Goal: Transaction & Acquisition: Purchase product/service

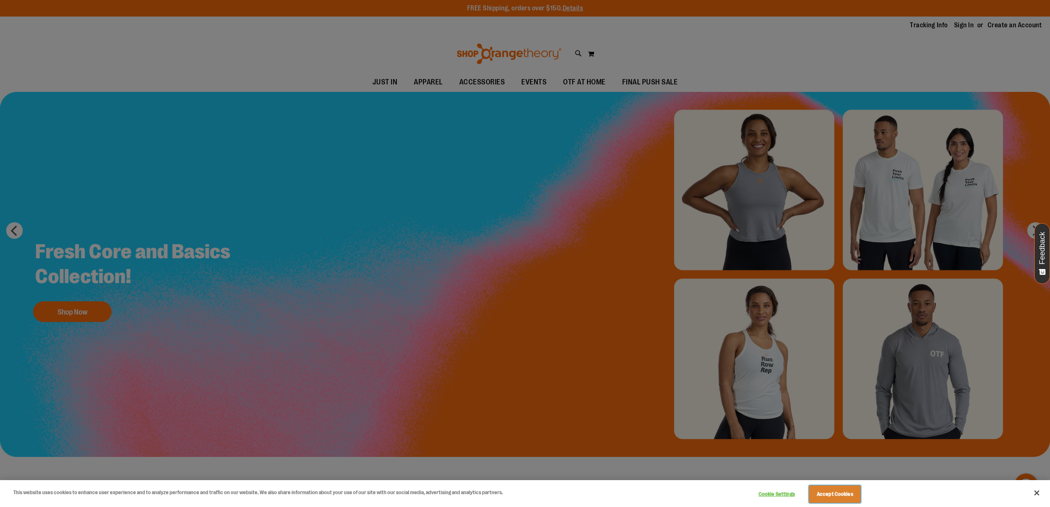
click at [837, 495] on button "Accept Cookies" at bounding box center [835, 493] width 52 height 17
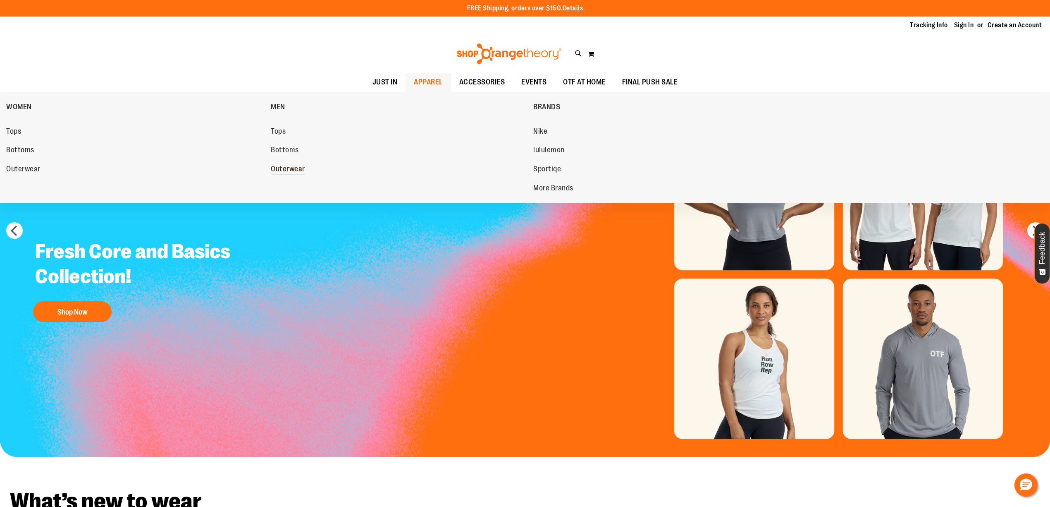
click at [306, 169] on link "Outerwear" at bounding box center [398, 169] width 254 height 15
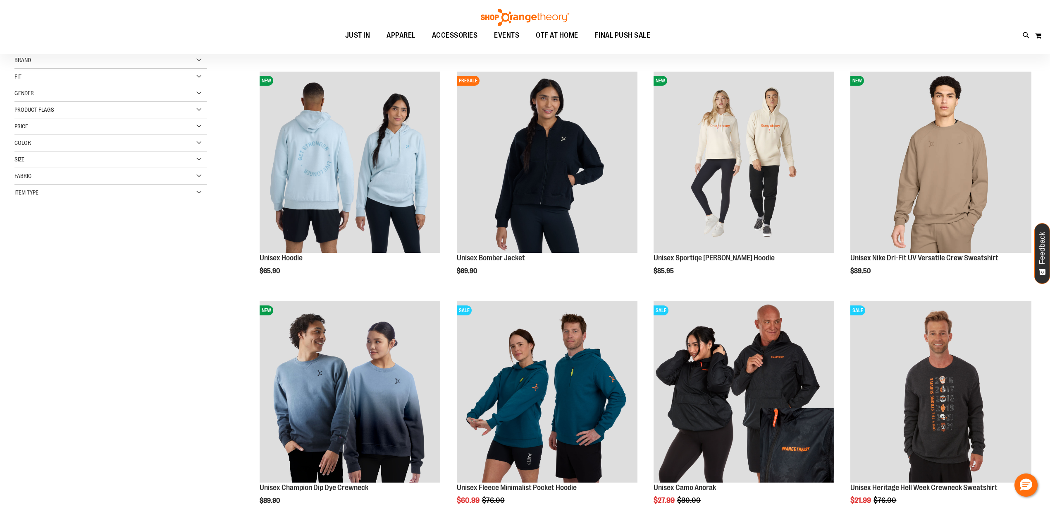
scroll to position [110, 0]
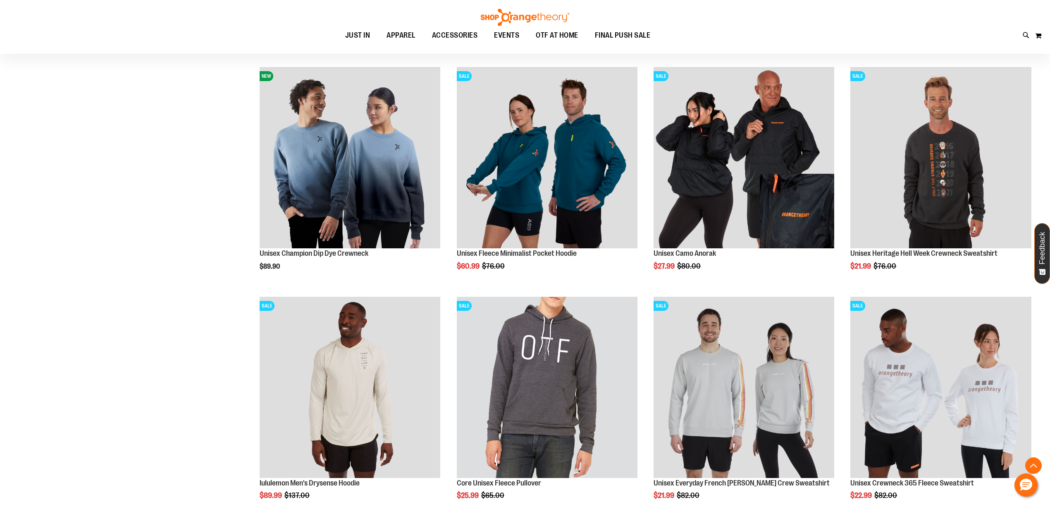
scroll to position [55, 0]
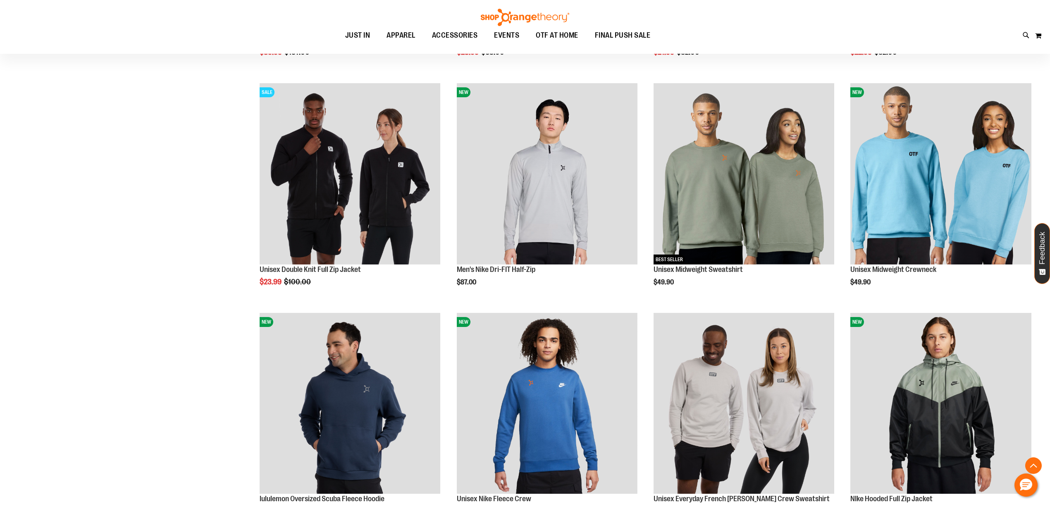
scroll to position [827, 0]
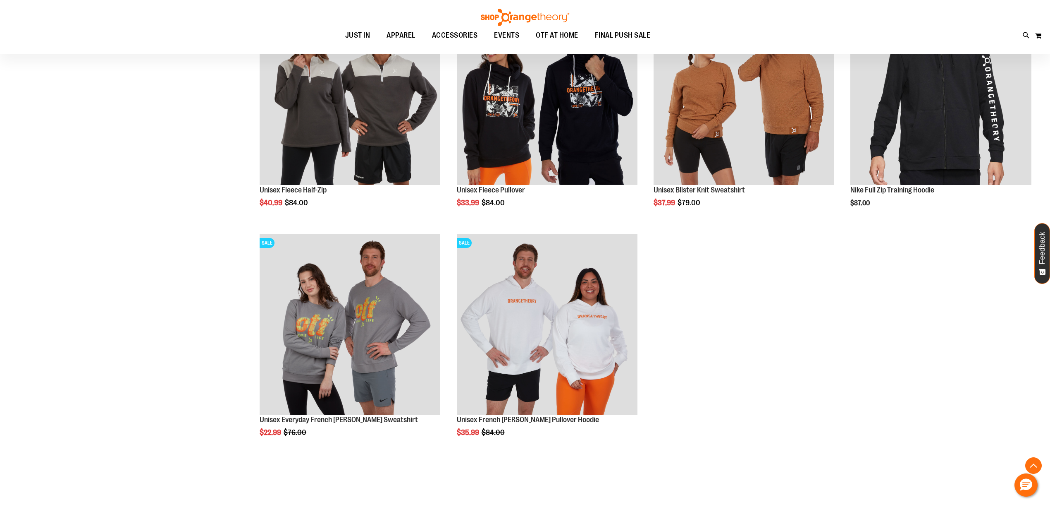
scroll to position [1649, 0]
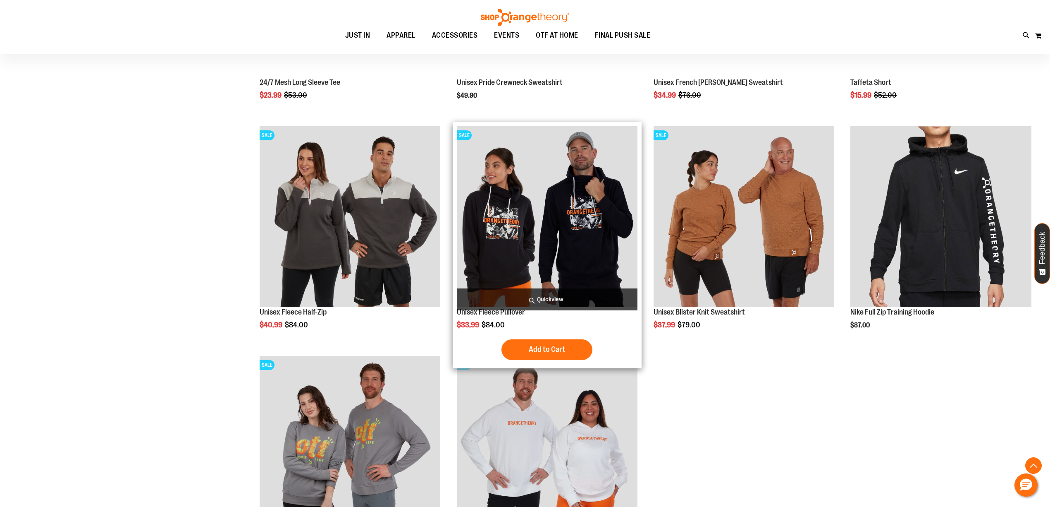
click at [522, 219] on img "product" at bounding box center [547, 216] width 181 height 181
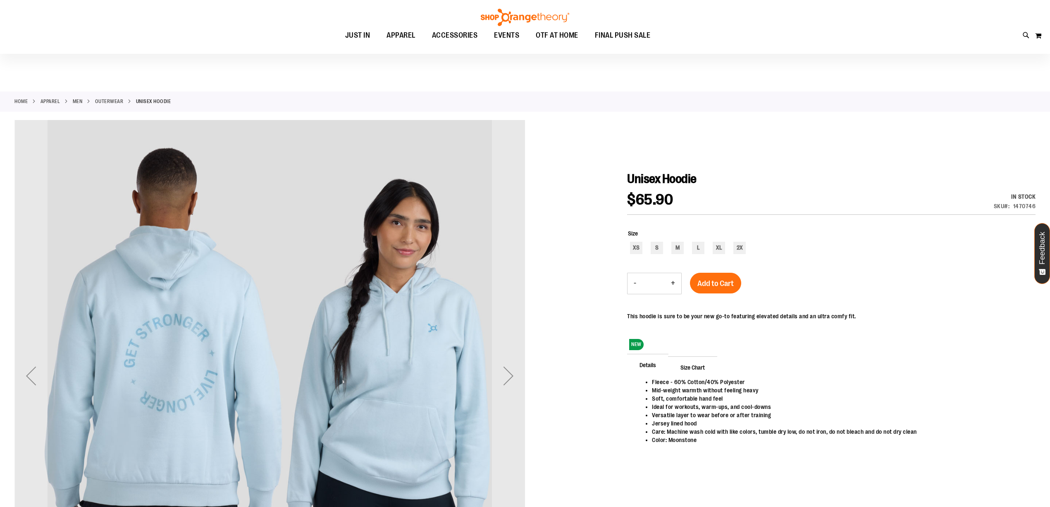
scroll to position [110, 0]
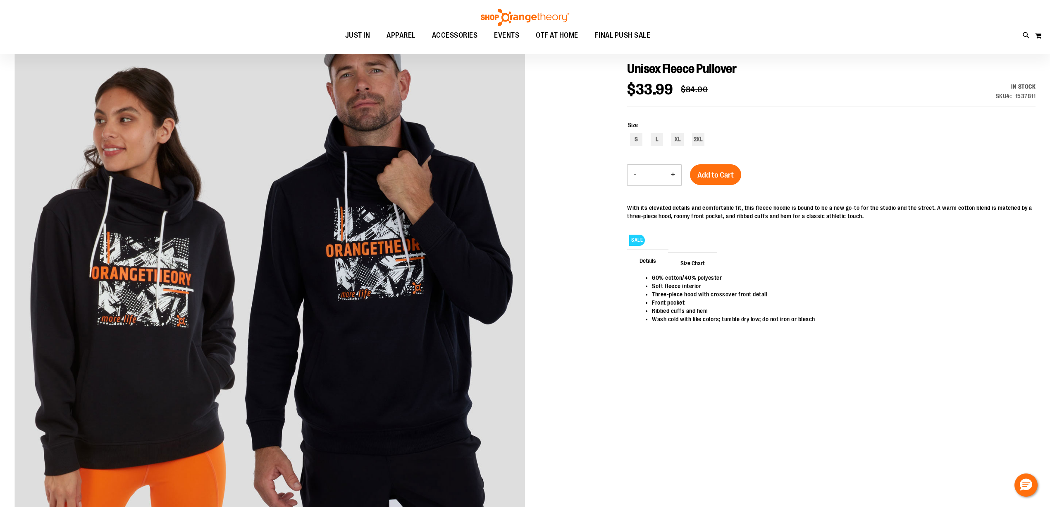
scroll to position [110, 0]
